Goal: Information Seeking & Learning: Learn about a topic

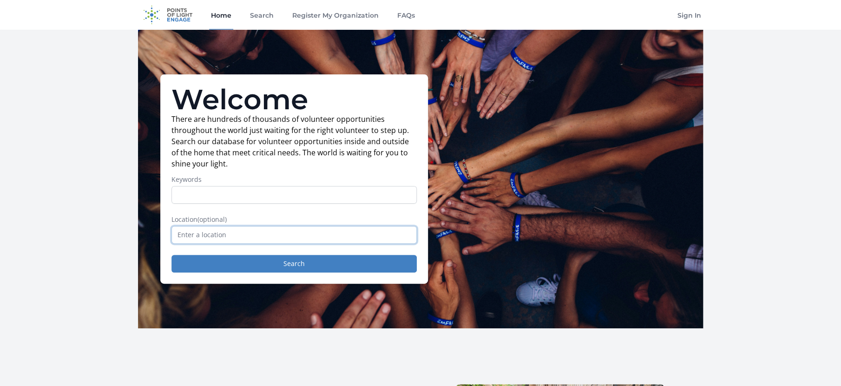
click at [179, 243] on input "text" at bounding box center [293, 235] width 245 height 18
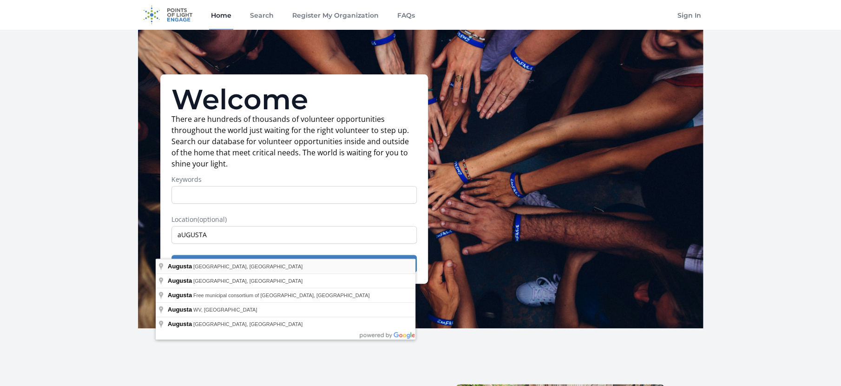
type input "[GEOGRAPHIC_DATA], [GEOGRAPHIC_DATA], [GEOGRAPHIC_DATA]"
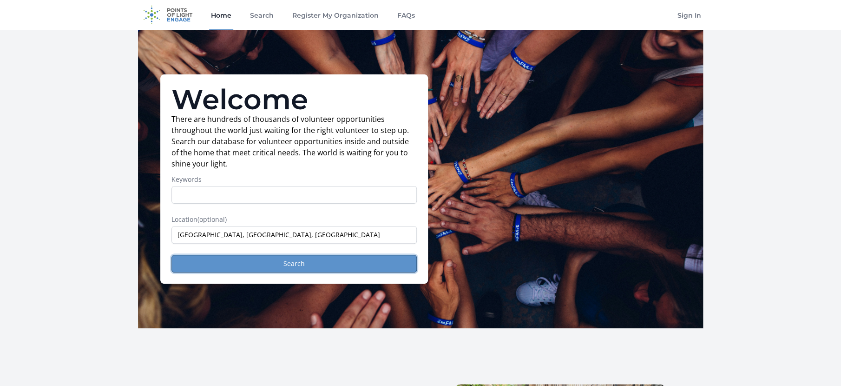
click at [275, 272] on button "Search" at bounding box center [293, 264] width 245 height 18
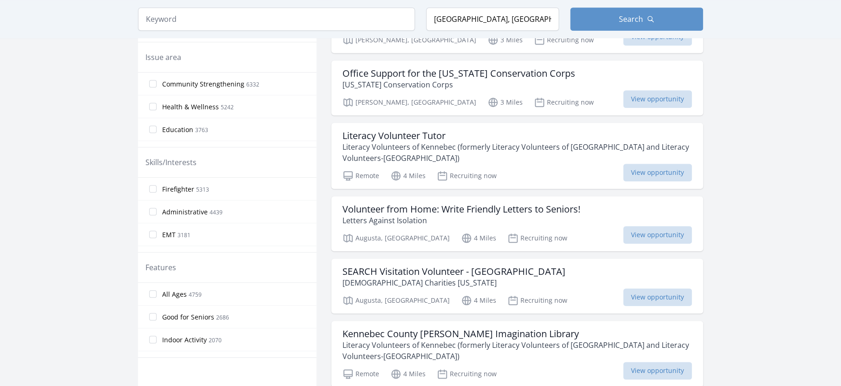
scroll to position [327, 0]
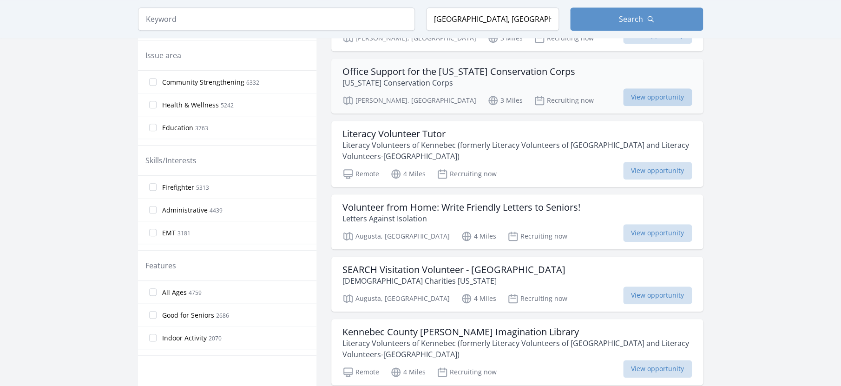
click at [676, 106] on span "View opportunity" at bounding box center [657, 97] width 69 height 18
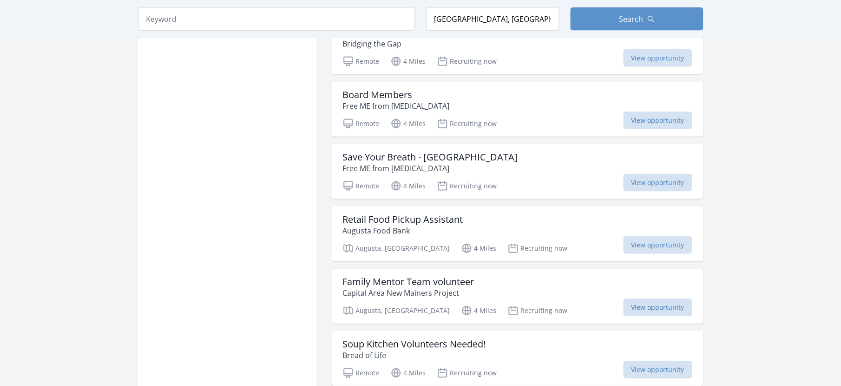
scroll to position [888, 0]
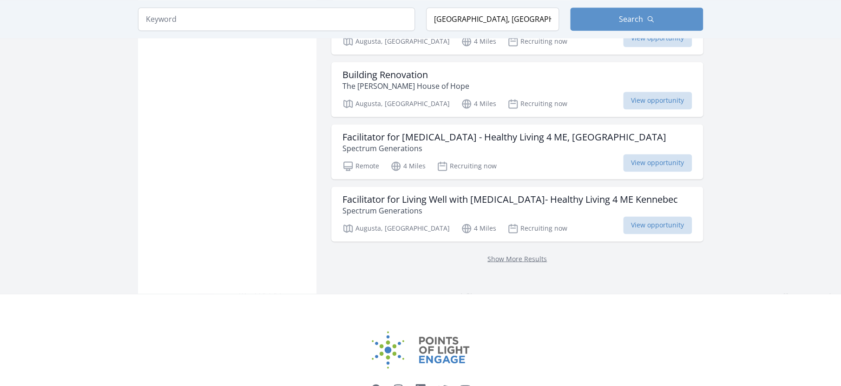
scroll to position [2456, 0]
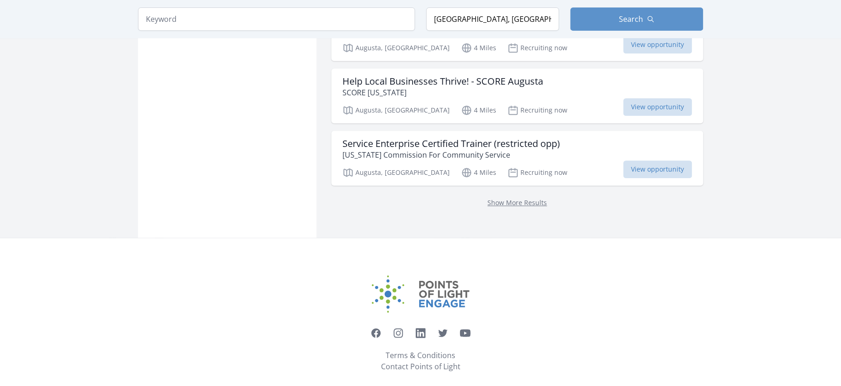
scroll to position [3751, 0]
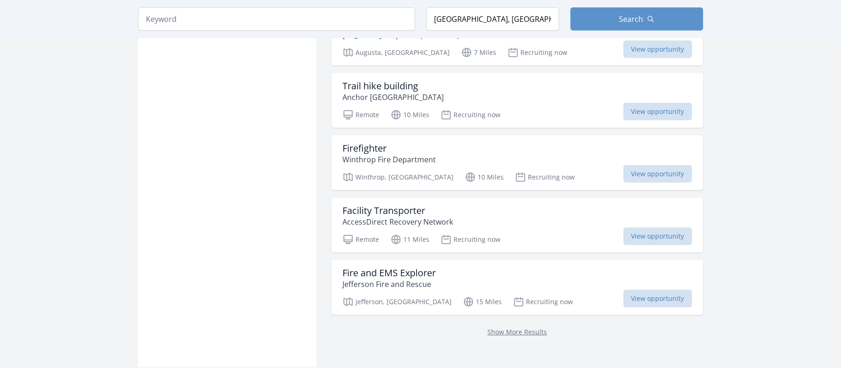
scroll to position [4883, 0]
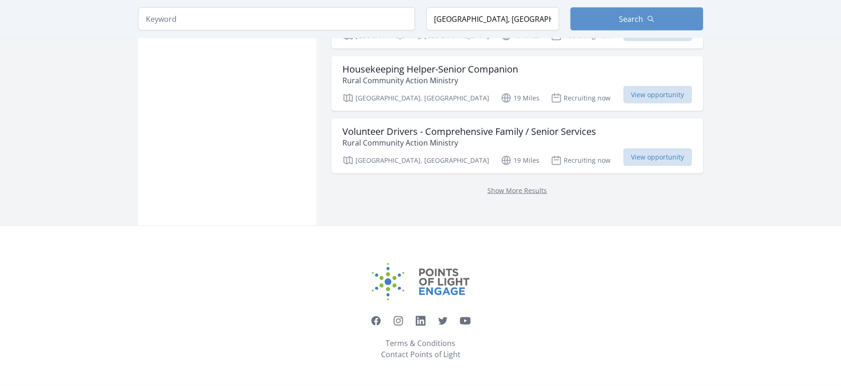
scroll to position [6402, 0]
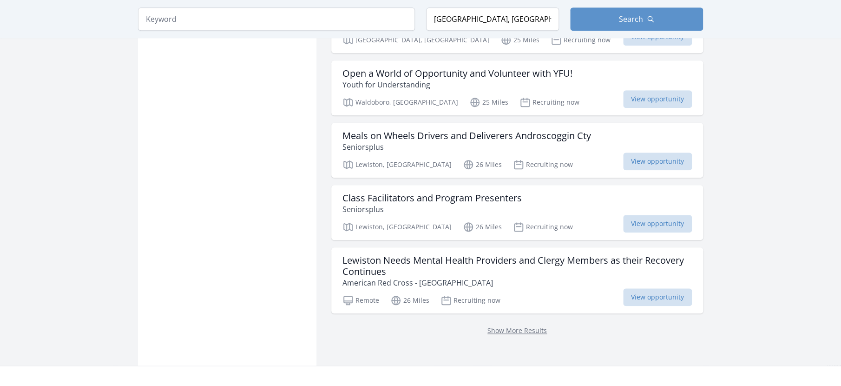
scroll to position [7434, 0]
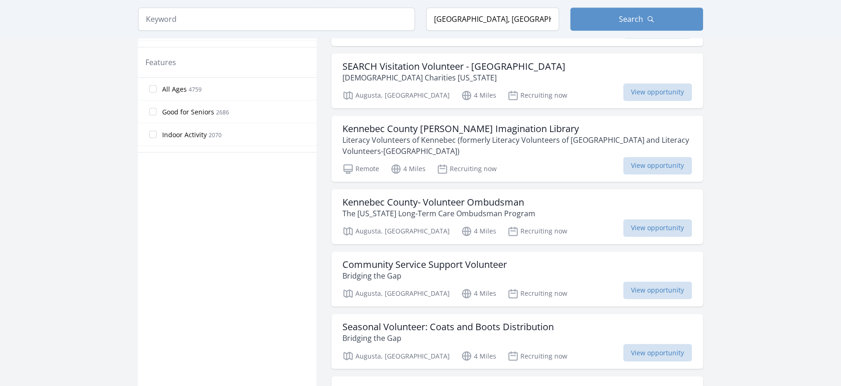
scroll to position [553, 0]
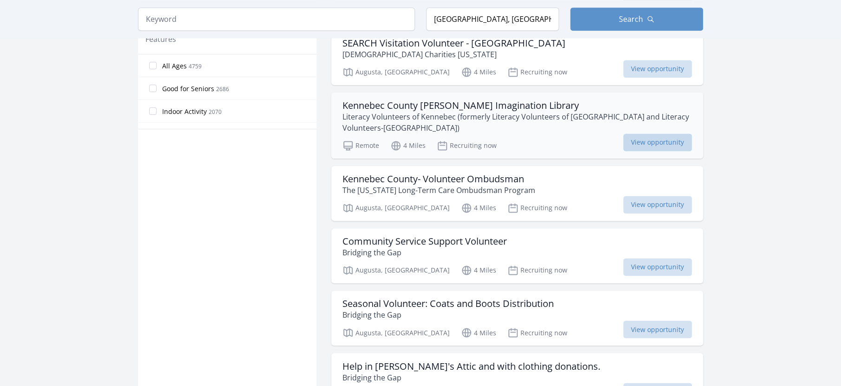
click at [678, 151] on span "View opportunity" at bounding box center [657, 142] width 69 height 18
